Goal: Find specific page/section: Find specific page/section

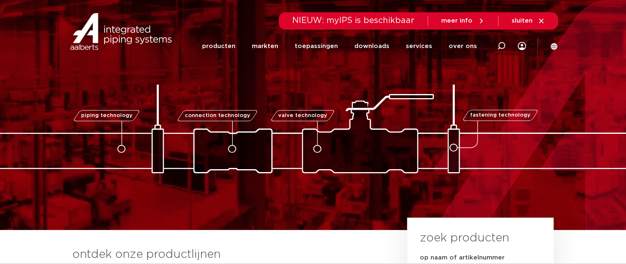
drag, startPoint x: 498, startPoint y: 43, endPoint x: 276, endPoint y: 85, distance: 225.2
click at [498, 43] on icon at bounding box center [501, 46] width 8 height 8
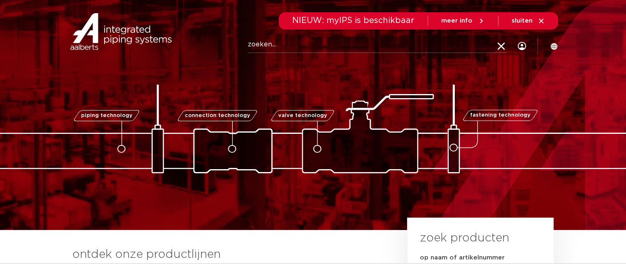
paste input "4244064"
type input "4244064"
click button "Zoeken" at bounding box center [0, 0] width 0 height 0
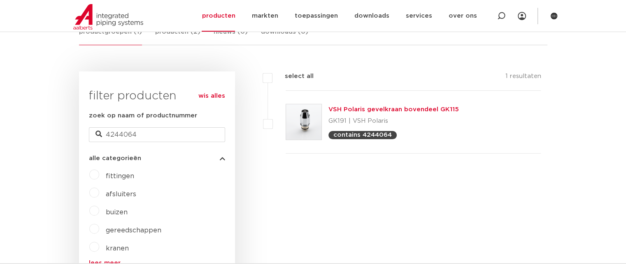
scroll to position [159, 0]
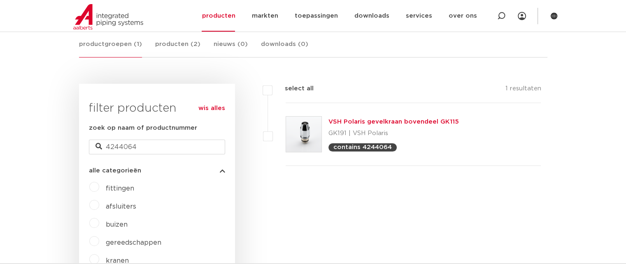
click at [375, 120] on link "VSH Polaris gevelkraan bovendeel GK115" at bounding box center [393, 122] width 130 height 6
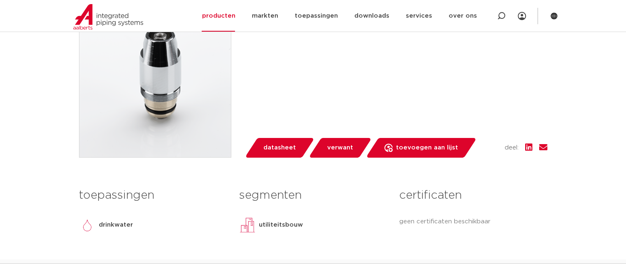
scroll to position [206, 0]
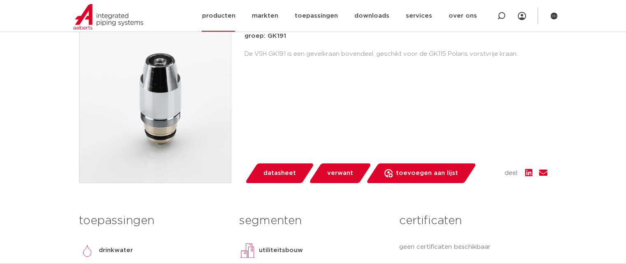
click at [105, 18] on img at bounding box center [108, 17] width 70 height 26
